Goal: Task Accomplishment & Management: Use online tool/utility

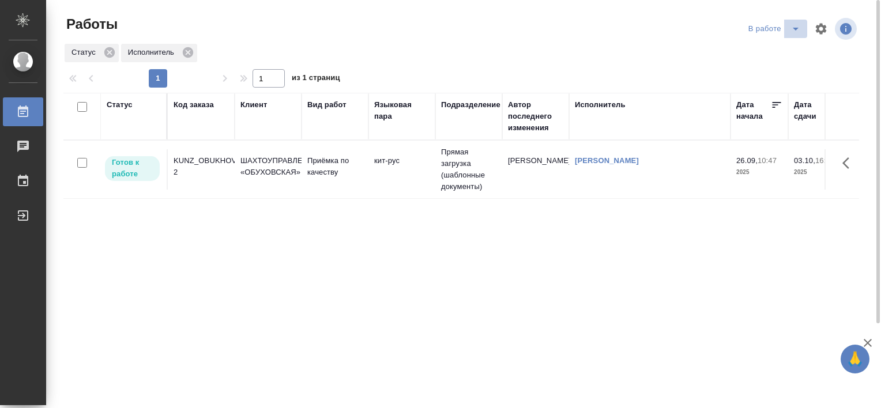
click at [796, 28] on icon "split button" at bounding box center [796, 29] width 6 height 3
click at [768, 53] on li "Стандартные настройки" at bounding box center [776, 52] width 111 height 18
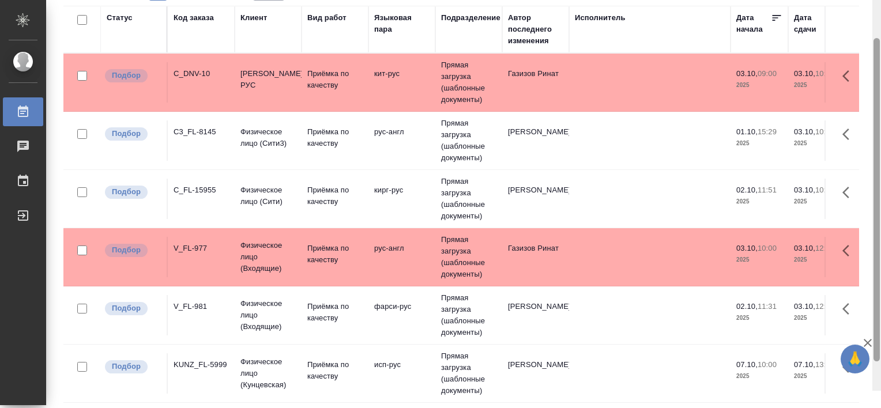
scroll to position [106, 0]
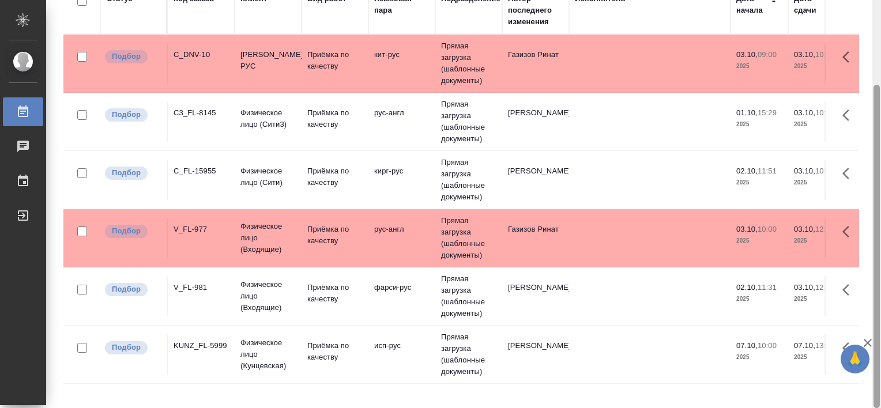
drag, startPoint x: 876, startPoint y: 94, endPoint x: 877, endPoint y: 185, distance: 90.6
click at [877, 185] on div at bounding box center [877, 247] width 6 height 324
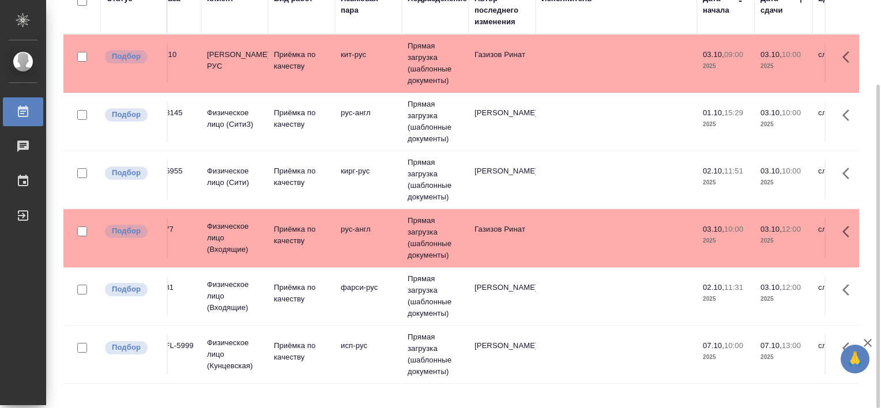
scroll to position [0, 31]
